Goal: Information Seeking & Learning: Learn about a topic

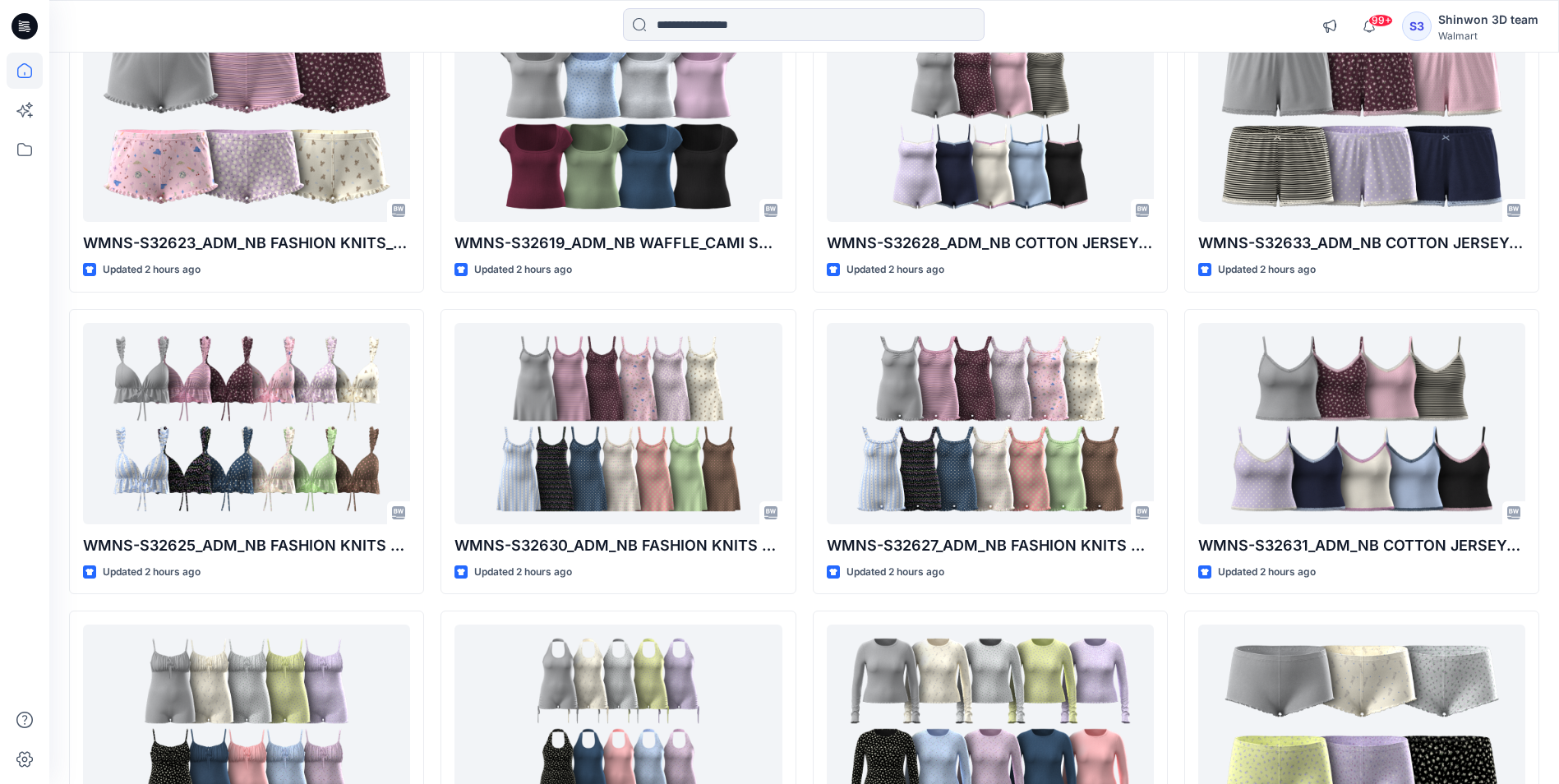
scroll to position [1315, 0]
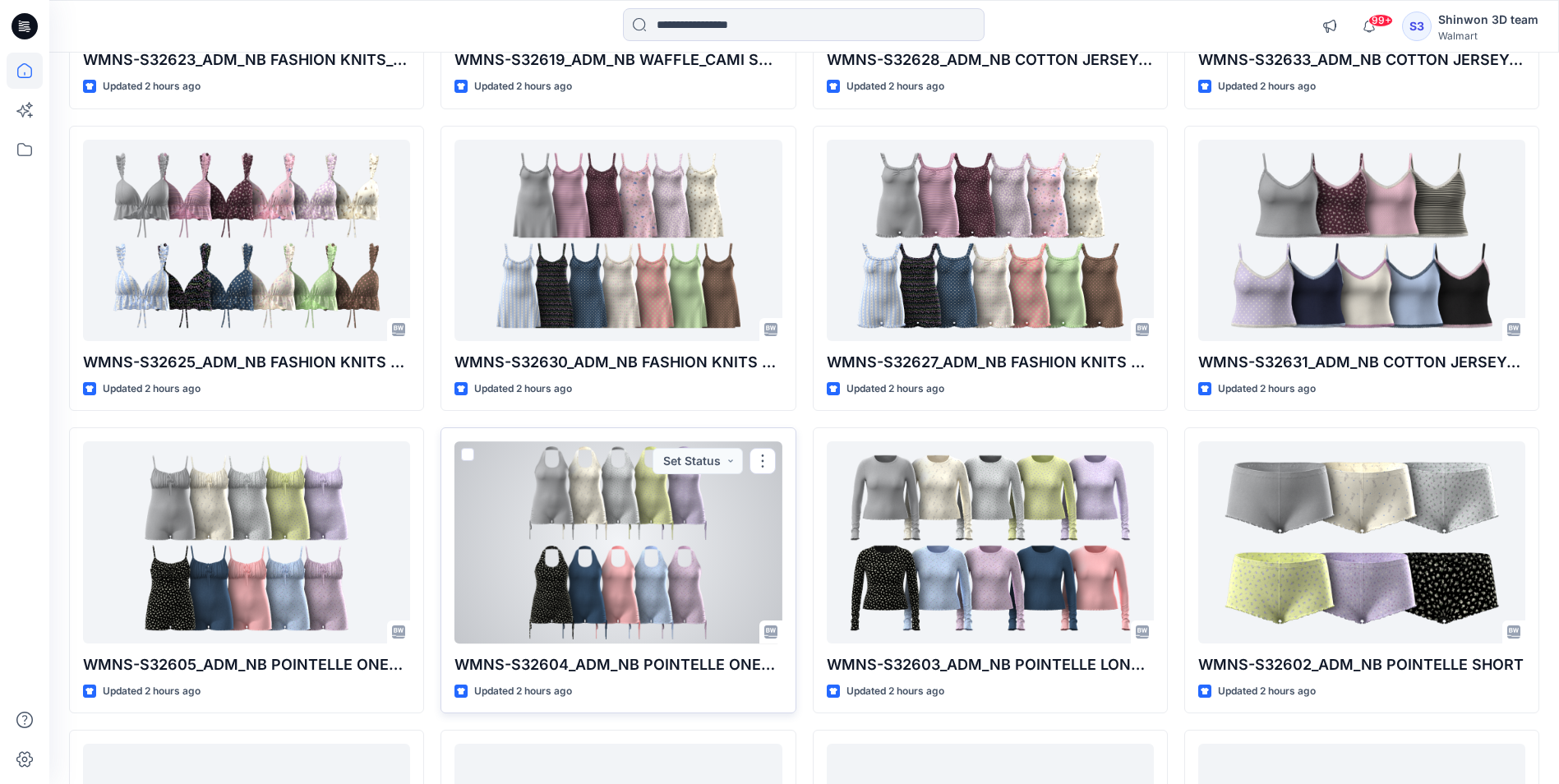
click at [564, 531] on div at bounding box center [618, 541] width 327 height 201
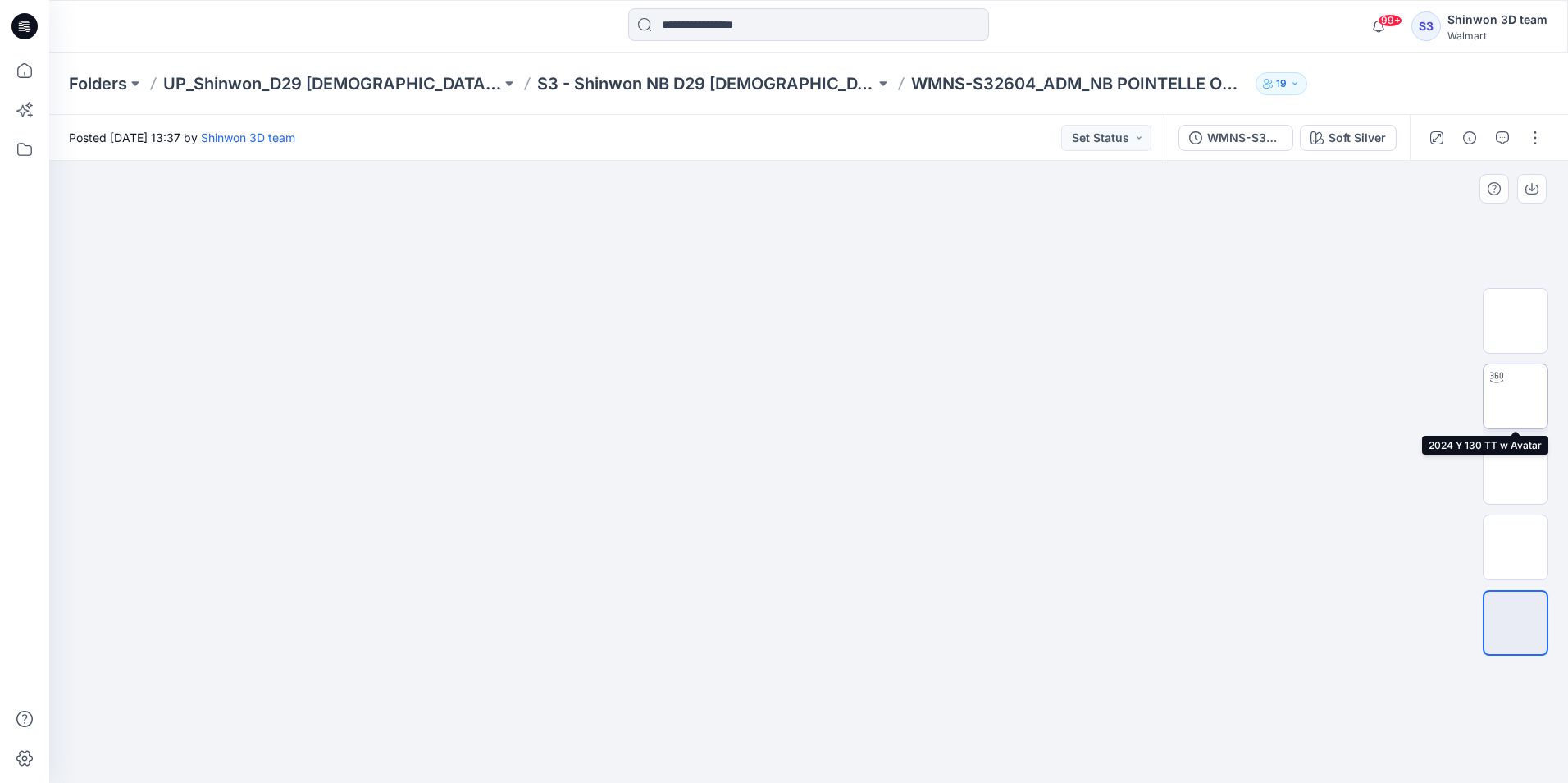
click at [1516, 397] on img at bounding box center [1516, 397] width 0 height 0
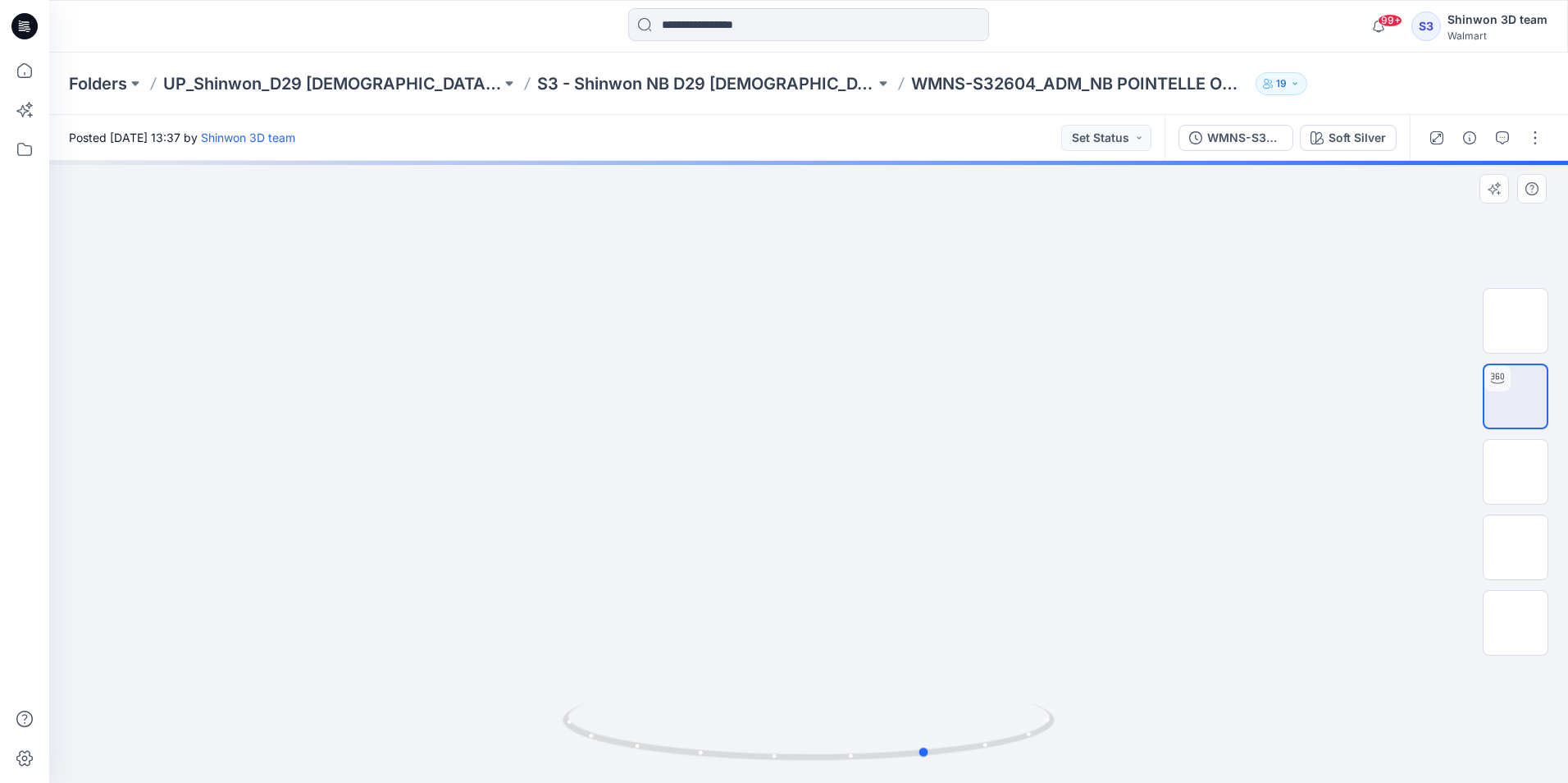
drag, startPoint x: 955, startPoint y: 595, endPoint x: 582, endPoint y: 634, distance: 375.0
click at [582, 634] on div at bounding box center [809, 472] width 1519 height 622
drag, startPoint x: 882, startPoint y: 587, endPoint x: 833, endPoint y: 582, distance: 49.3
click at [833, 582] on div at bounding box center [809, 472] width 1519 height 622
click at [1516, 623] on img at bounding box center [1516, 623] width 0 height 0
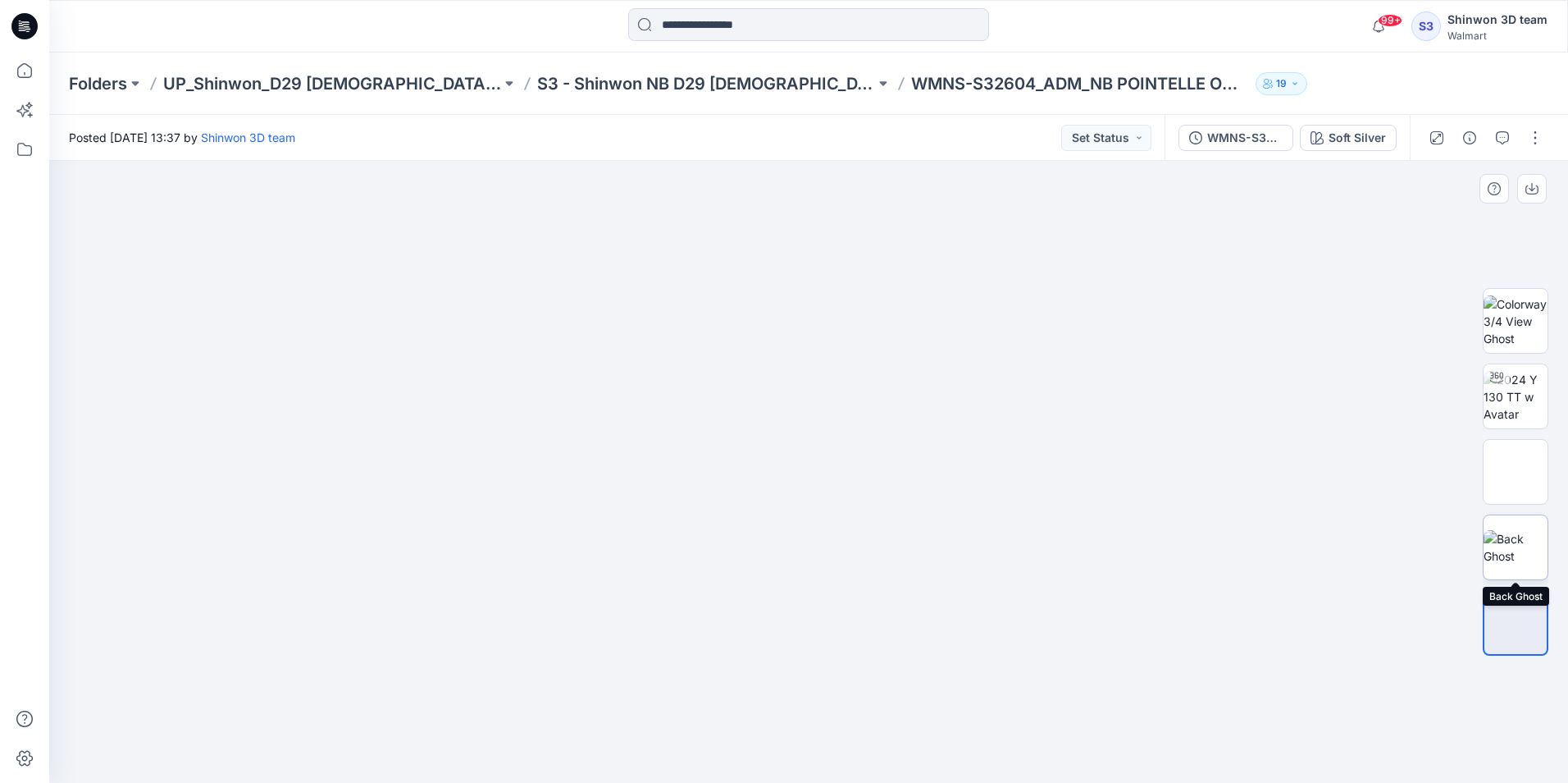
click at [1526, 530] on img at bounding box center [1516, 547] width 64 height 34
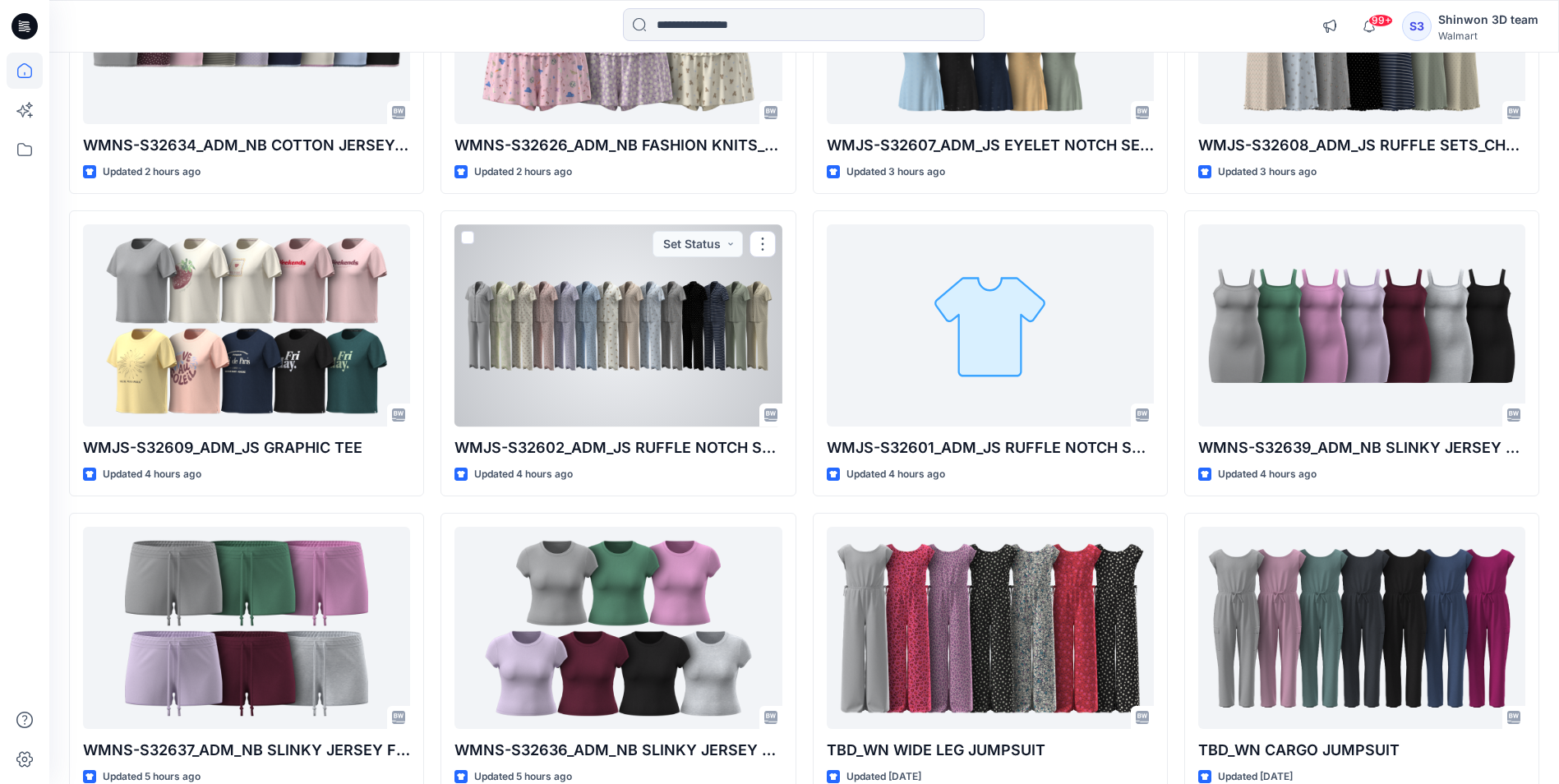
scroll to position [2218, 0]
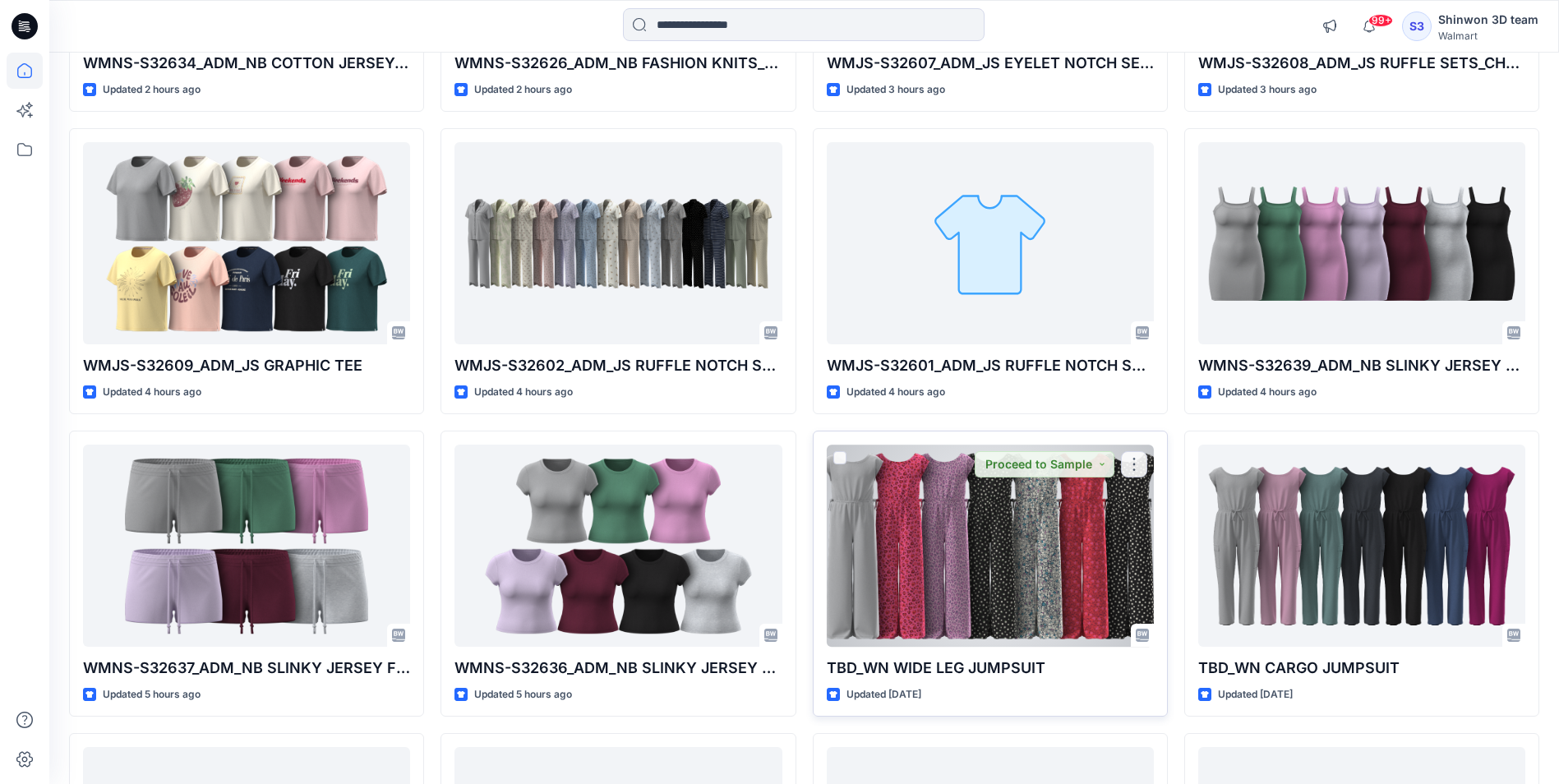
click at [961, 499] on div at bounding box center [991, 545] width 327 height 201
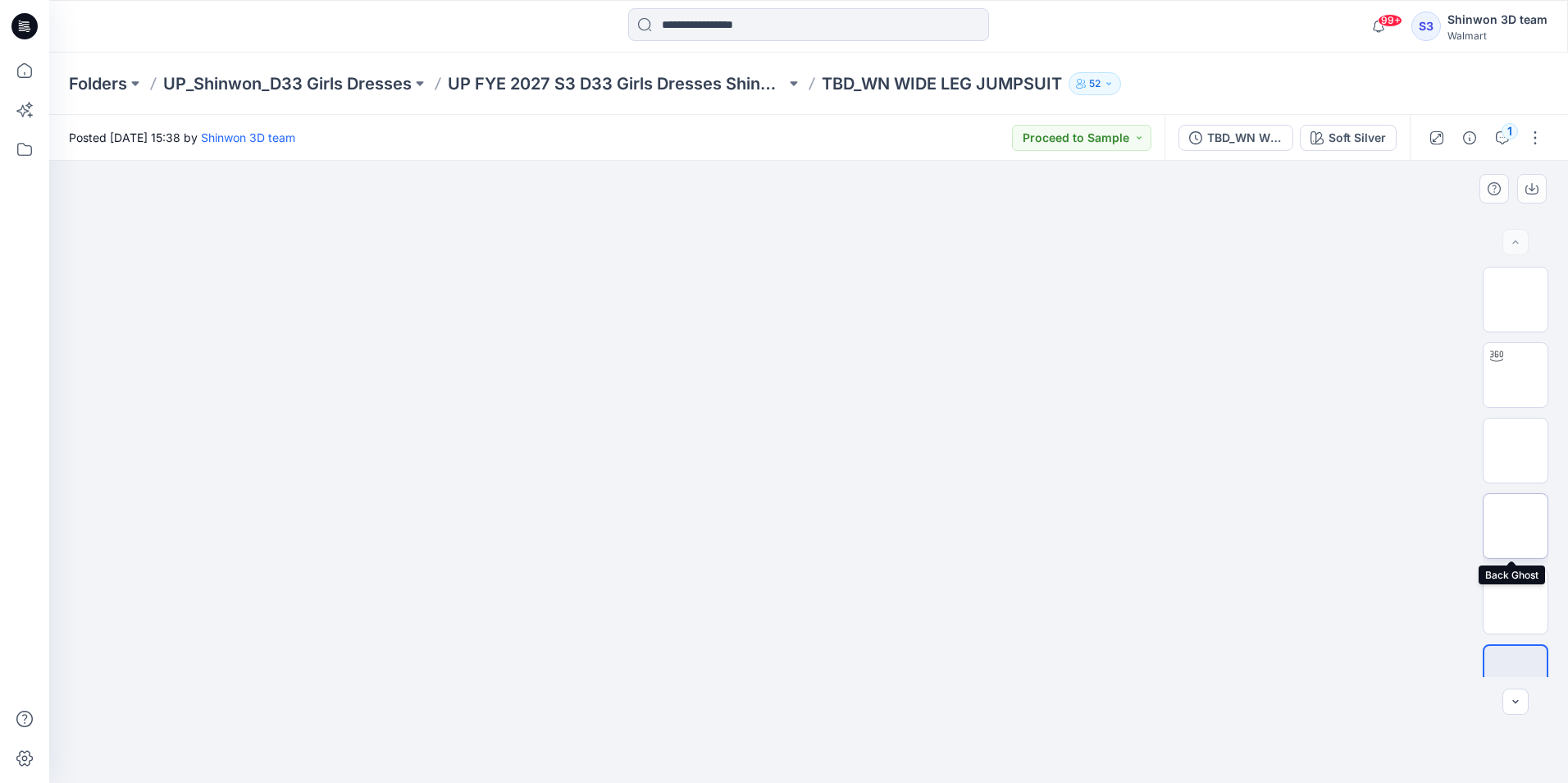
click at [1516, 526] on img at bounding box center [1516, 526] width 0 height 0
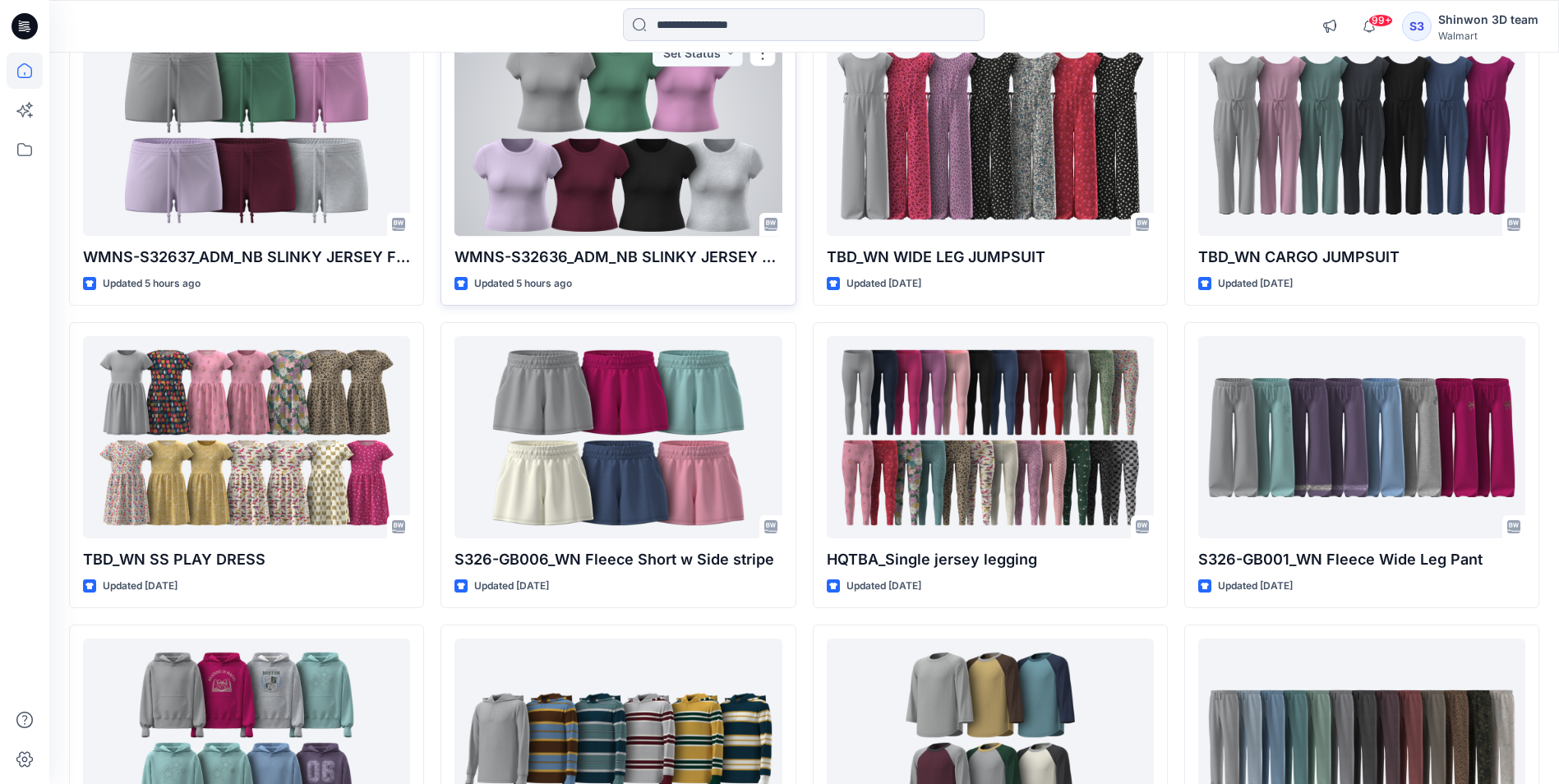
scroll to position [2548, 0]
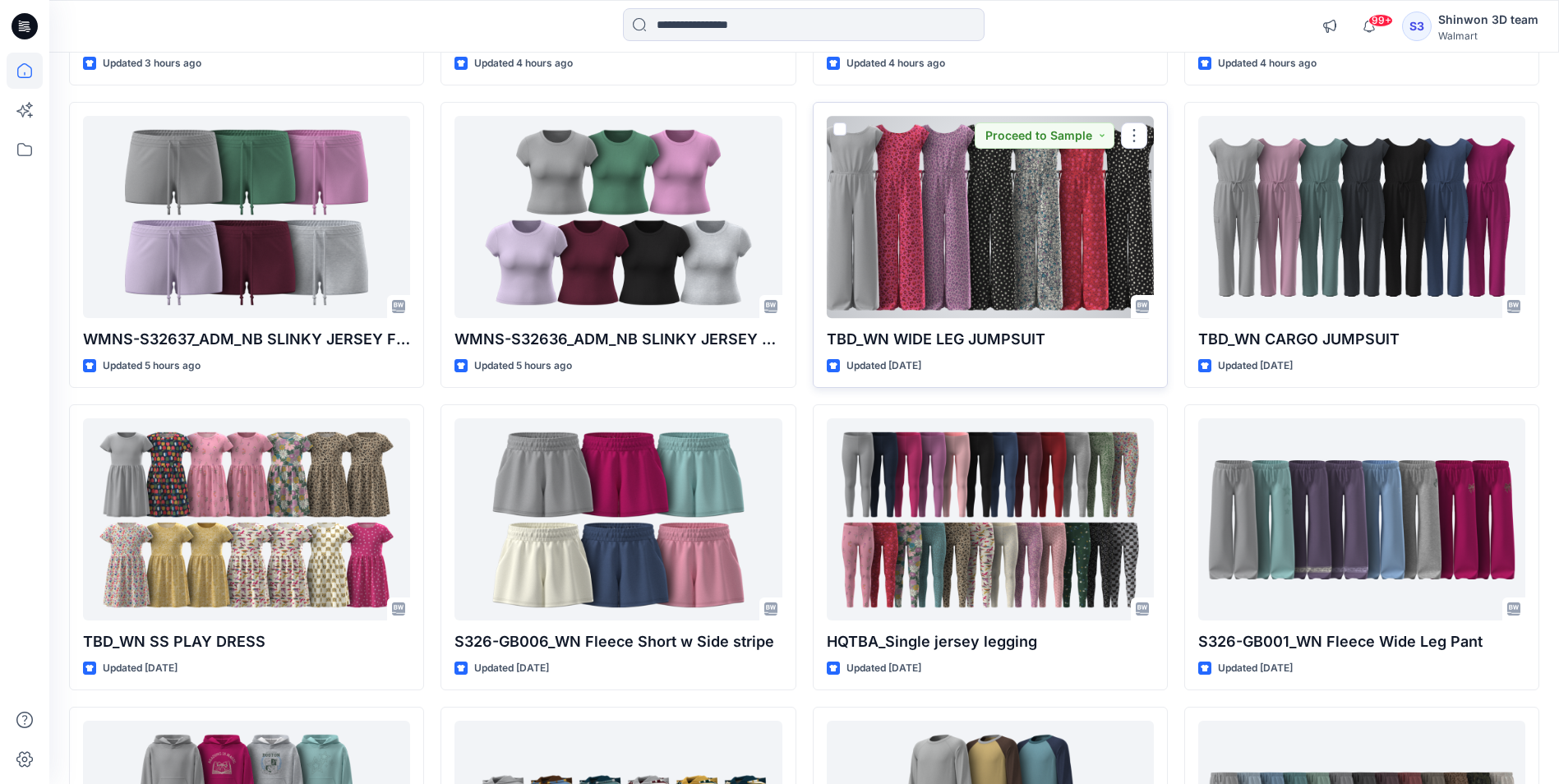
click at [930, 253] on div at bounding box center [991, 216] width 327 height 201
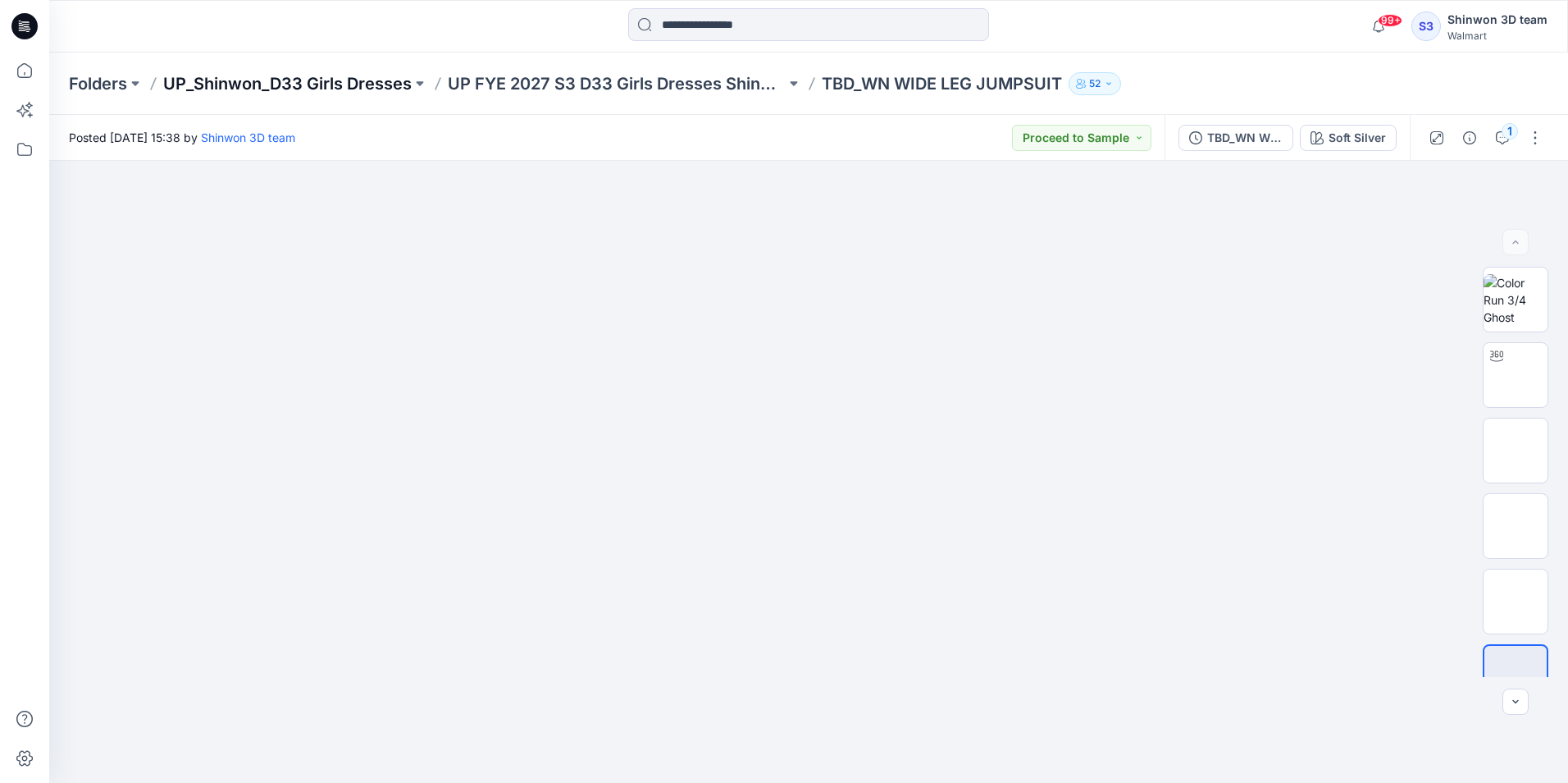
click at [195, 75] on p "UP_Shinwon_D33 Girls Dresses" at bounding box center [287, 84] width 249 height 23
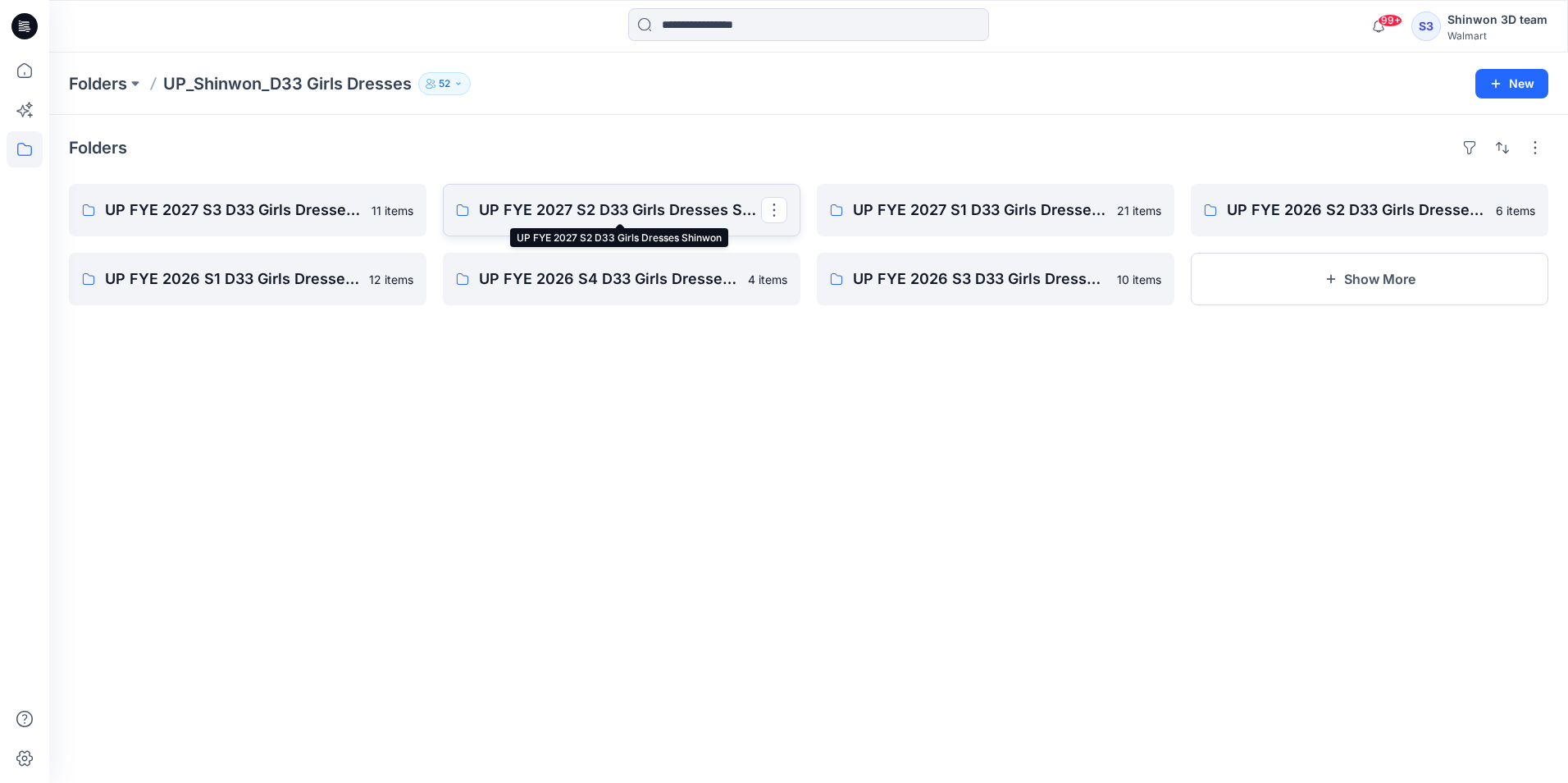
click at [552, 205] on p "UP FYE 2027 S2 D33 Girls Dresses Shinwon" at bounding box center [621, 210] width 282 height 23
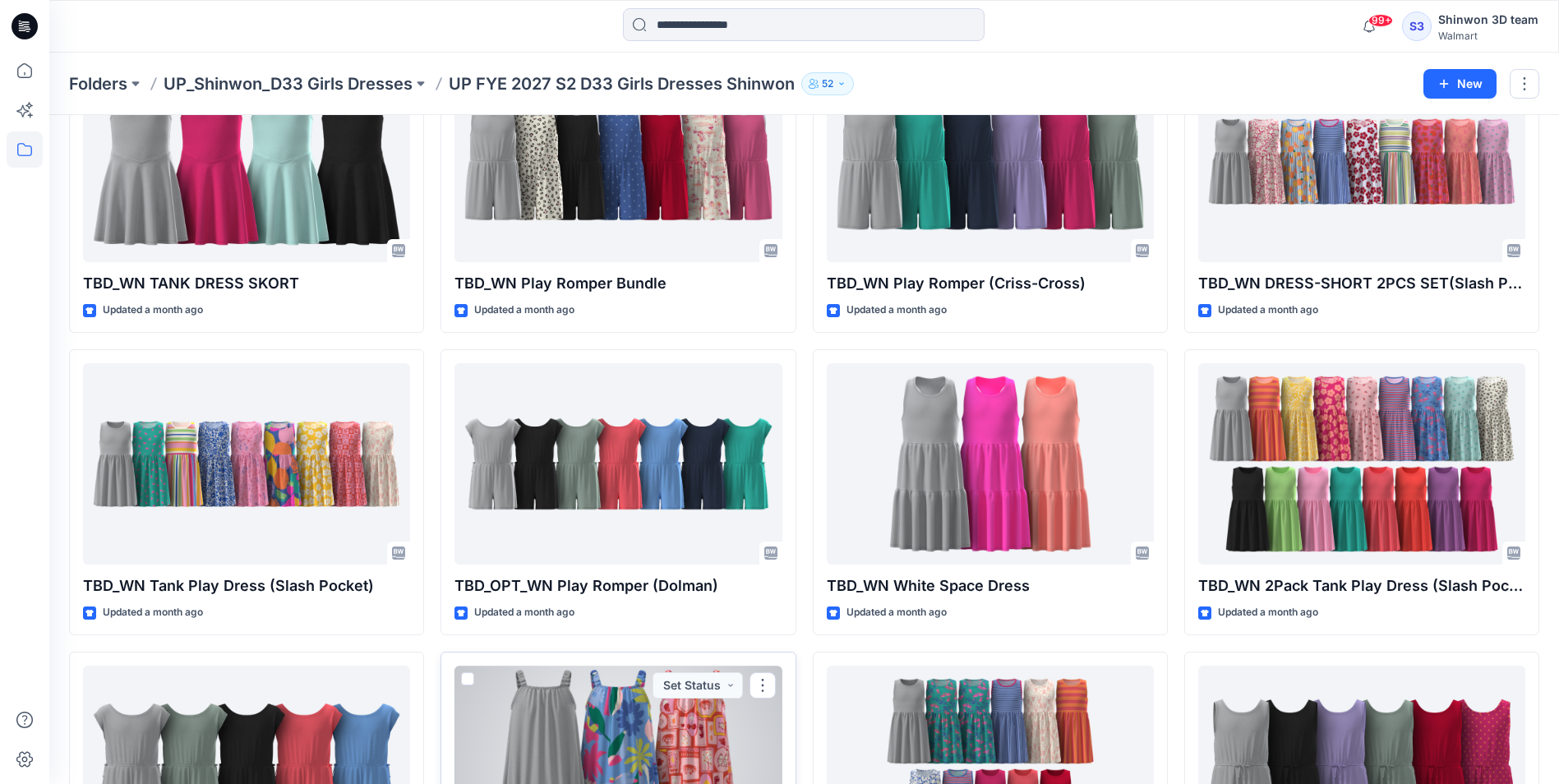
scroll to position [94, 0]
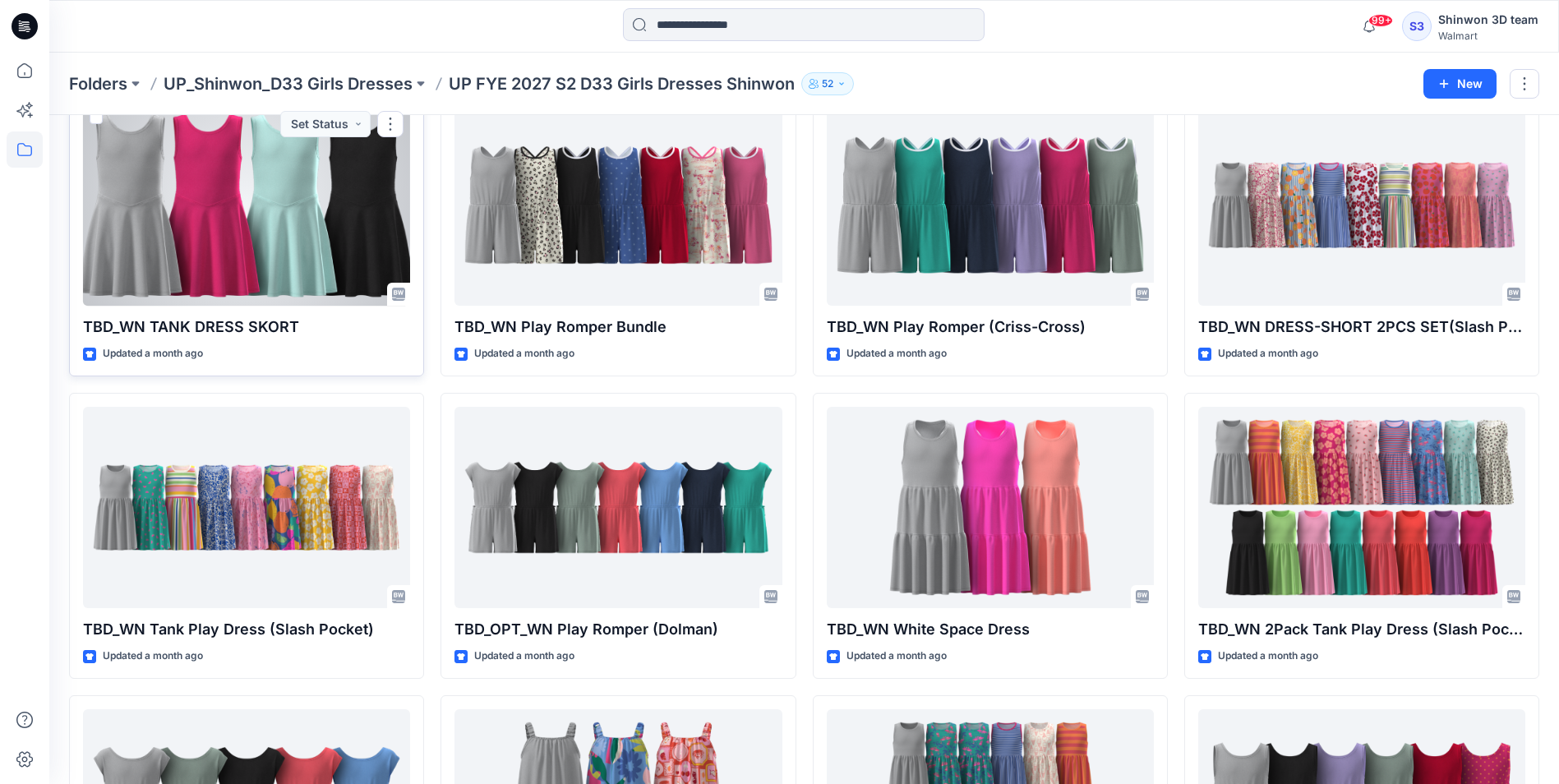
click at [315, 249] on div at bounding box center [246, 204] width 327 height 201
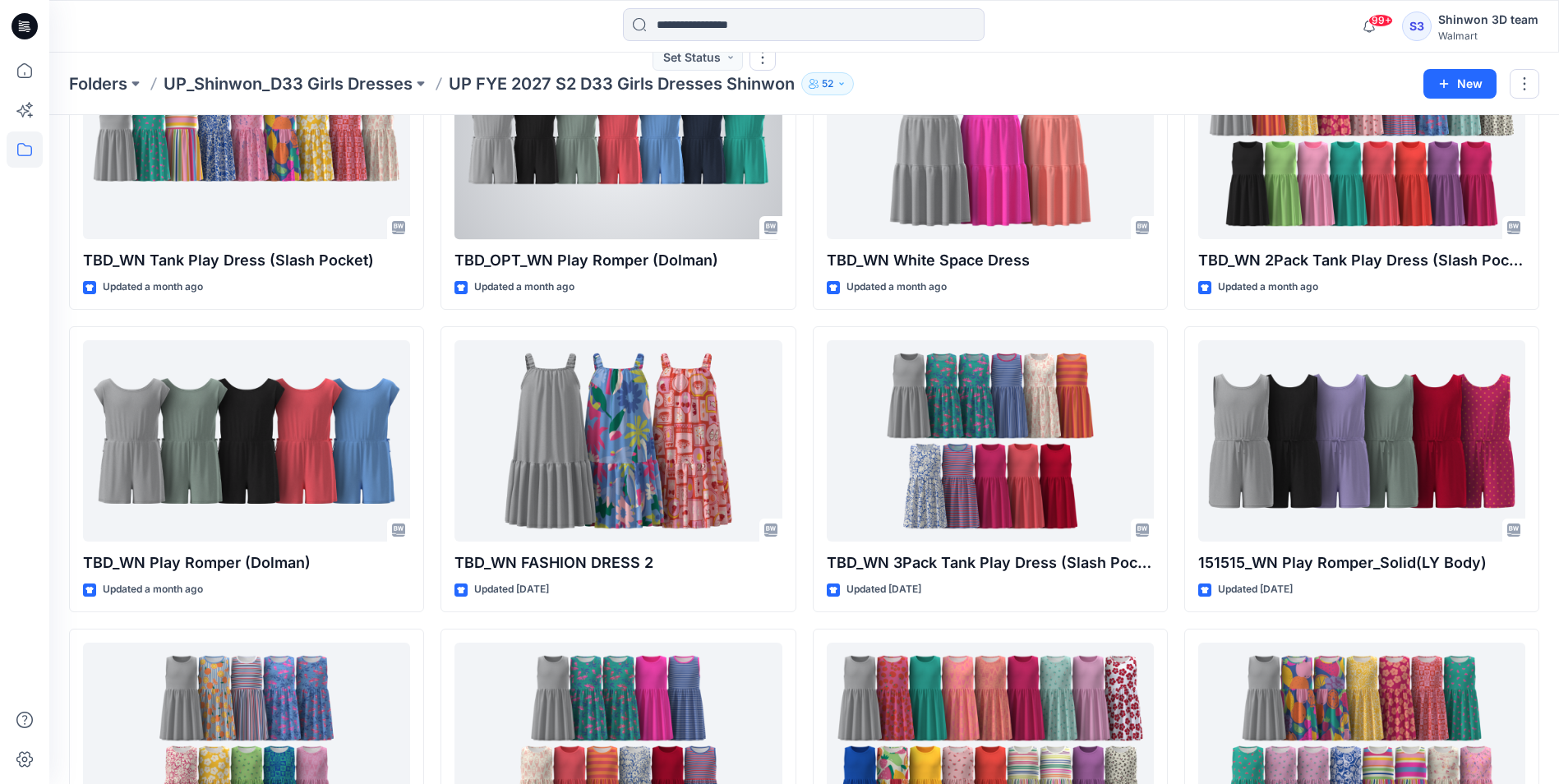
scroll to position [504, 0]
